Goal: Navigation & Orientation: Go to known website

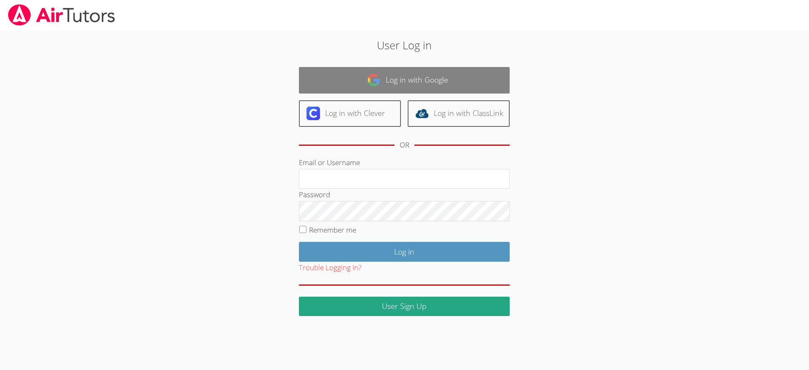
click at [351, 78] on link "Log in with Google" at bounding box center [404, 80] width 211 height 27
